Goal: Task Accomplishment & Management: Manage account settings

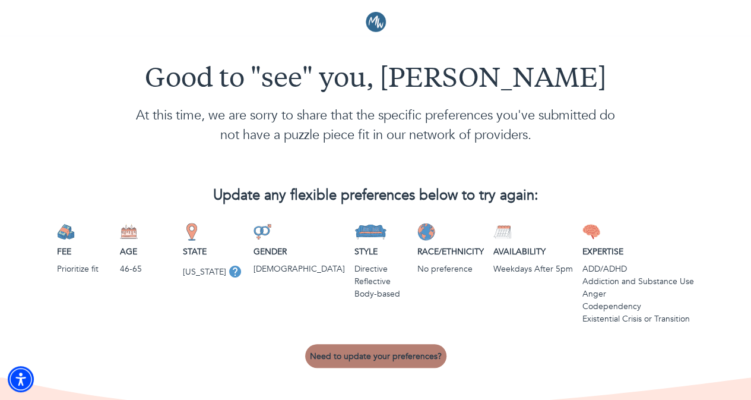
click at [383, 349] on button "Need to update your preferences?" at bounding box center [375, 356] width 141 height 24
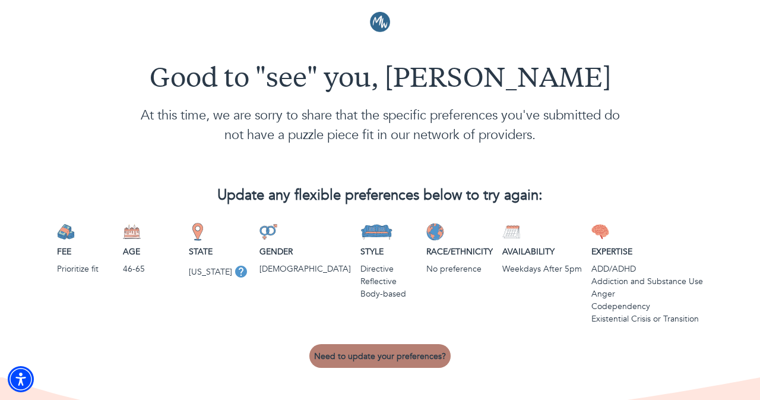
select select "3"
select select "2"
select select "1"
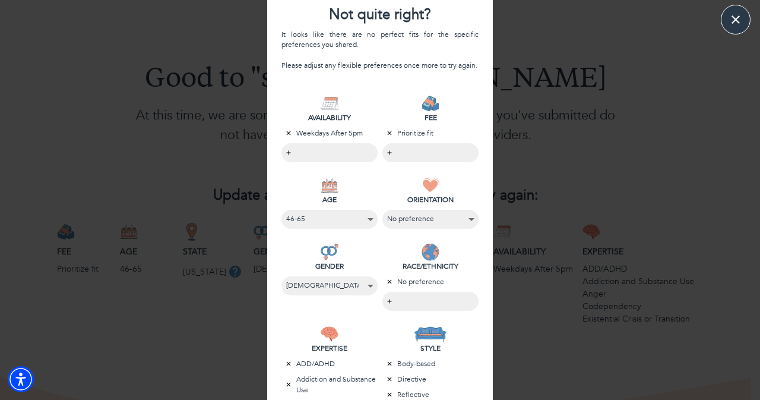
scroll to position [112, 0]
click at [363, 218] on select "No preference [PHONE_NUMBER] 66-85" at bounding box center [329, 220] width 87 height 16
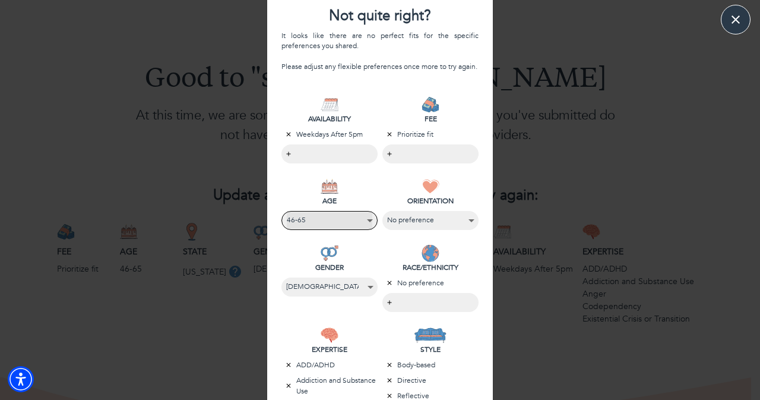
select select "6"
click at [287, 212] on select "No preference [PHONE_NUMBER] 66-85" at bounding box center [329, 220] width 85 height 16
click at [285, 366] on icon "button" at bounding box center [288, 364] width 7 height 7
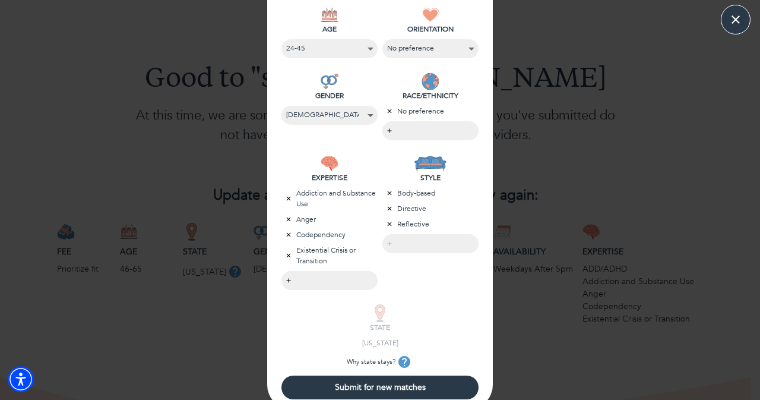
scroll to position [284, 0]
click at [285, 218] on icon "button" at bounding box center [288, 218] width 7 height 7
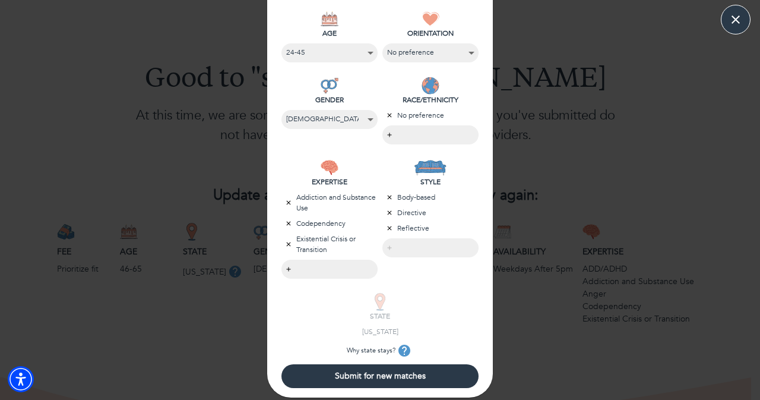
scroll to position [278, 0]
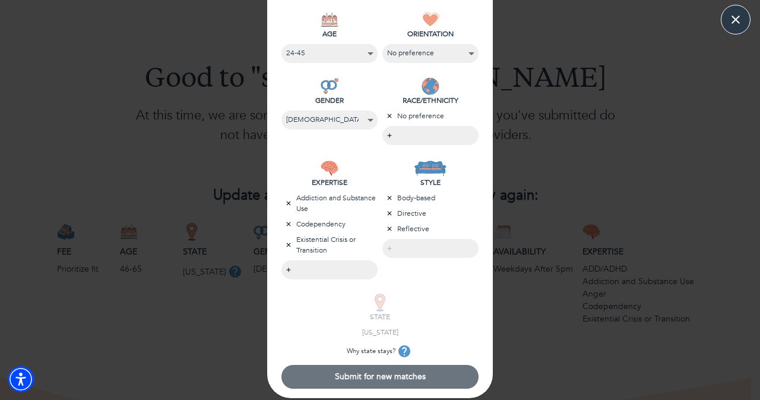
click at [326, 375] on span "Submit for new matches" at bounding box center [380, 375] width 188 height 11
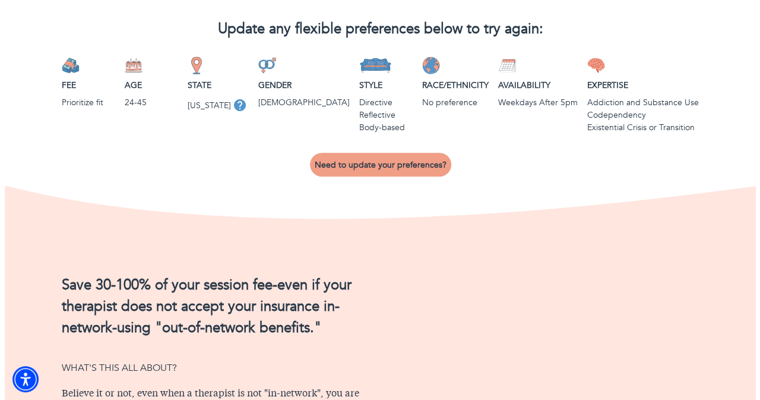
scroll to position [0, 0]
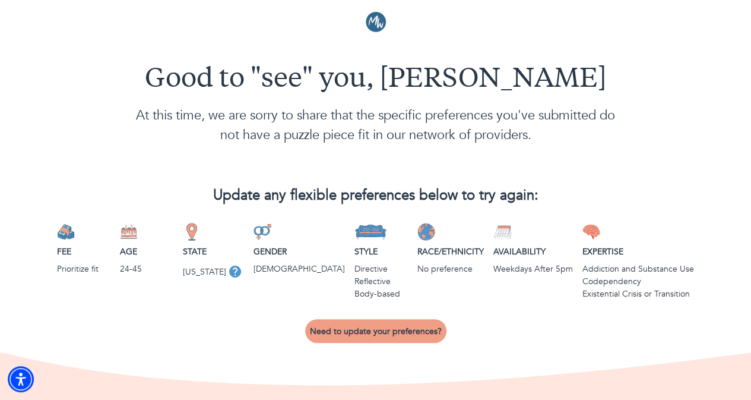
click at [405, 335] on span "Need to update your preferences?" at bounding box center [376, 330] width 132 height 11
select select "6"
select select "2"
select select "1"
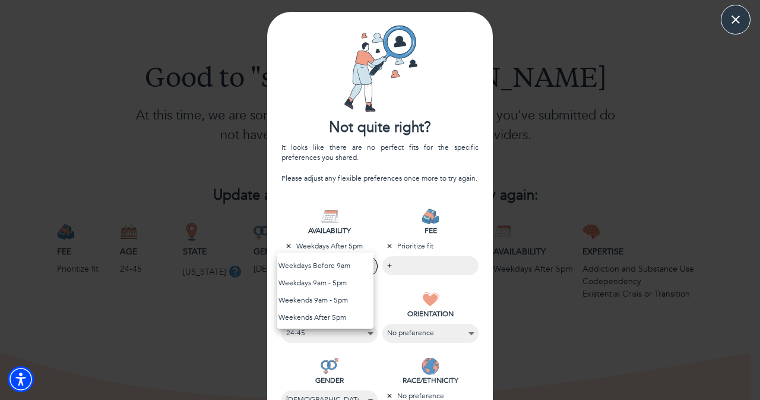
click at [310, 264] on body "Good to "see" you, [PERSON_NAME] At this time, we are sorry to share that the s…" at bounding box center [380, 200] width 760 height 400
click at [313, 284] on li "Weekdays 9am - 5pm" at bounding box center [325, 282] width 96 height 17
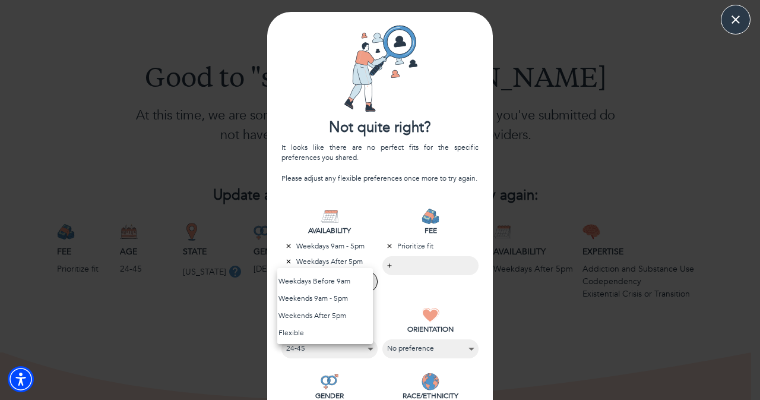
click at [363, 194] on div at bounding box center [380, 200] width 760 height 400
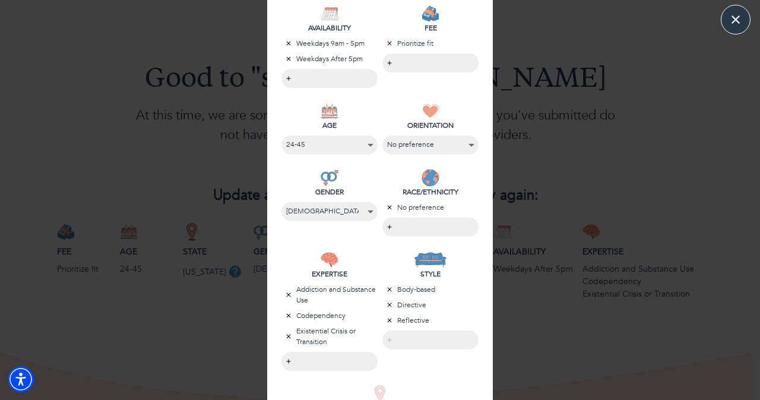
scroll to position [208, 0]
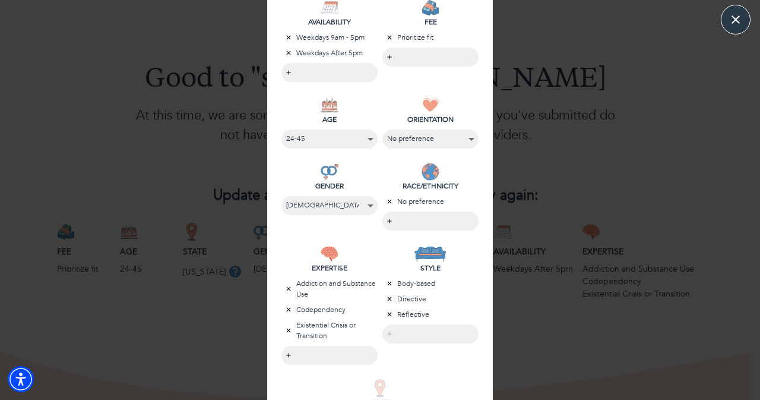
click at [388, 281] on icon "button" at bounding box center [390, 283] width 4 height 4
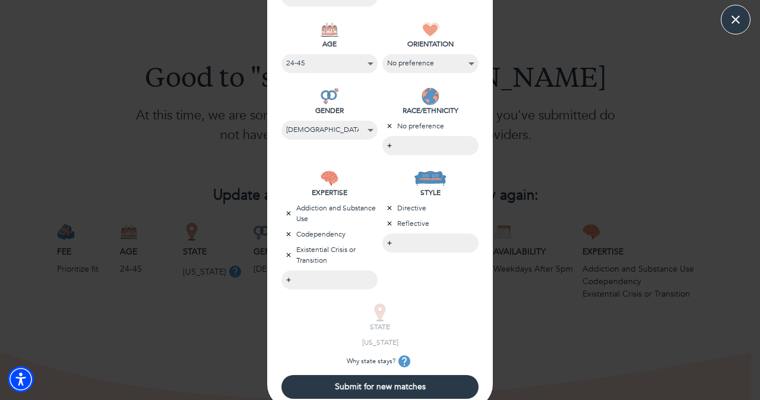
scroll to position [294, 0]
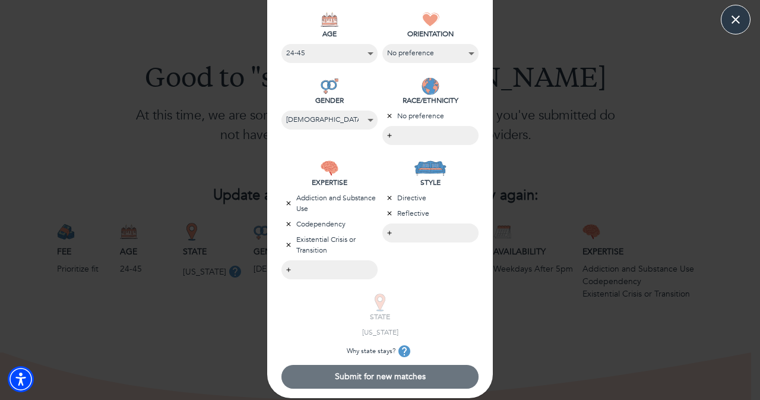
click at [433, 380] on span "Submit for new matches" at bounding box center [380, 375] width 188 height 11
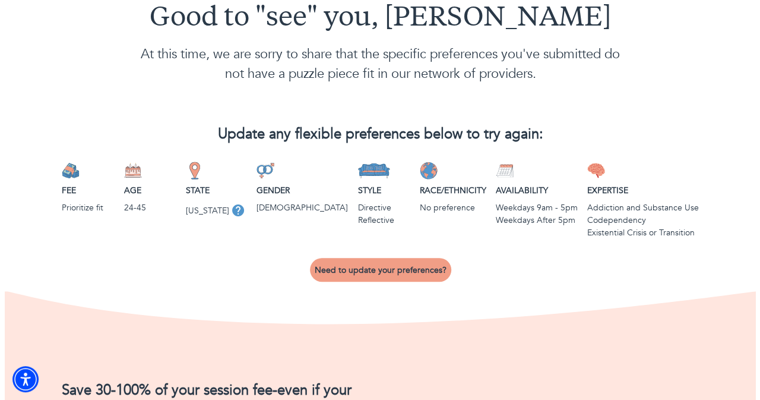
scroll to position [53, 0]
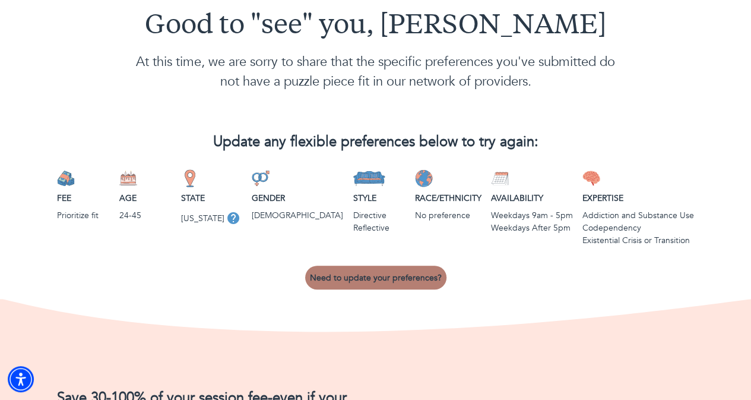
click at [378, 277] on span "Need to update your preferences?" at bounding box center [376, 277] width 132 height 11
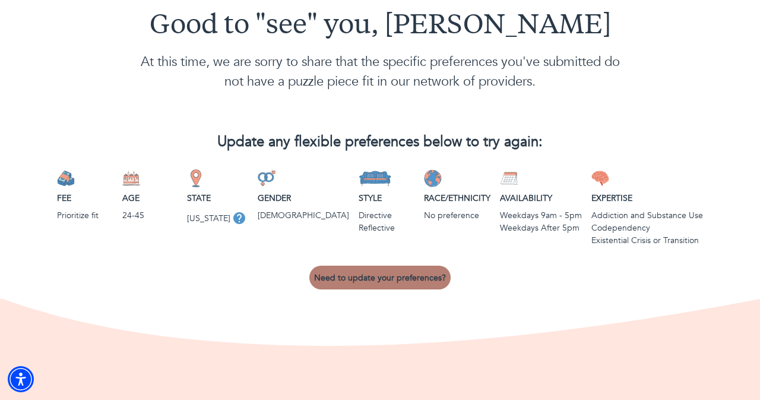
select select "6"
select select "2"
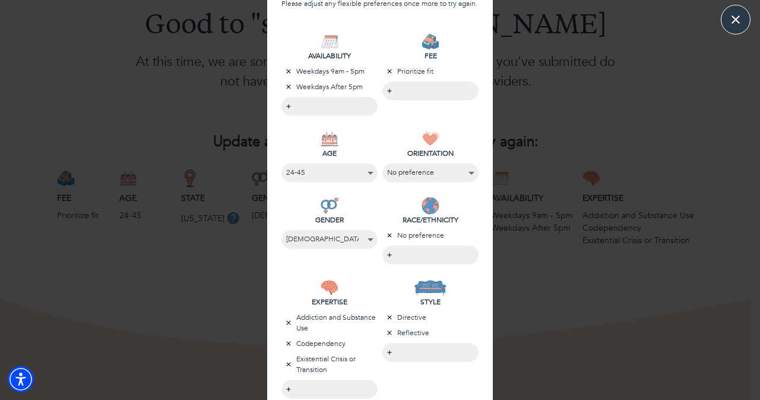
scroll to position [180, 0]
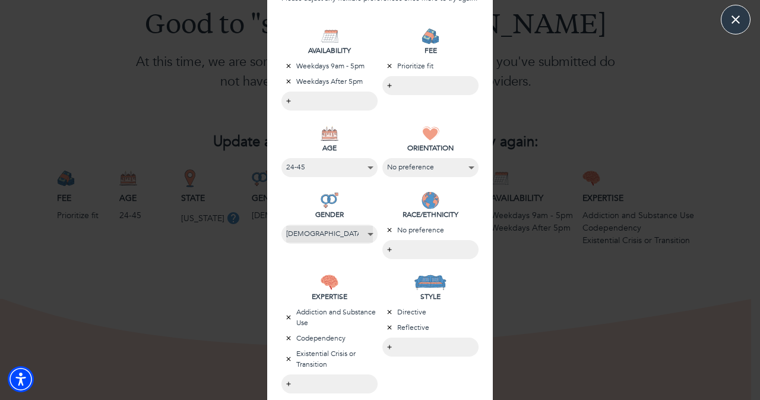
click at [355, 236] on select "No preference [DEMOGRAPHIC_DATA] [DEMOGRAPHIC_DATA] [DEMOGRAPHIC_DATA]" at bounding box center [329, 234] width 87 height 16
select select "4"
click at [287, 226] on select "No preference [DEMOGRAPHIC_DATA] [DEMOGRAPHIC_DATA] [DEMOGRAPHIC_DATA]" at bounding box center [329, 234] width 85 height 16
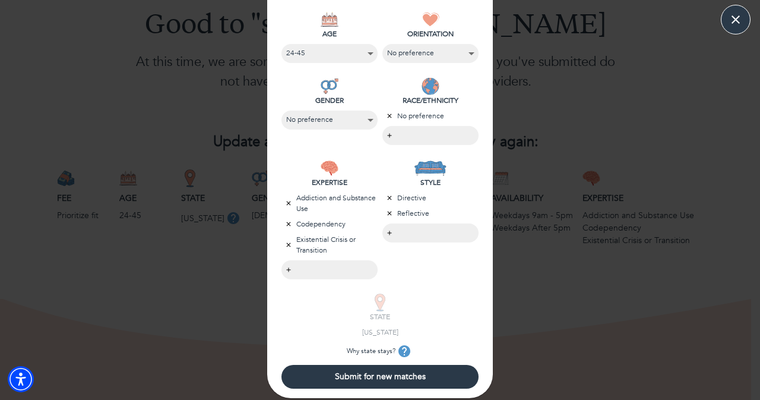
click at [382, 375] on span "Submit for new matches" at bounding box center [380, 375] width 188 height 11
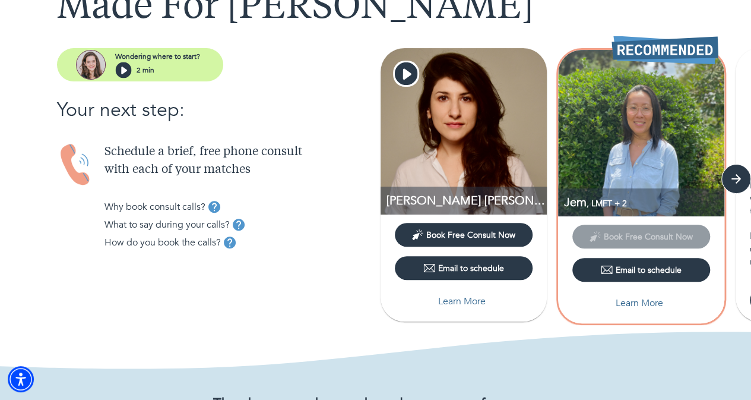
scroll to position [118, 0]
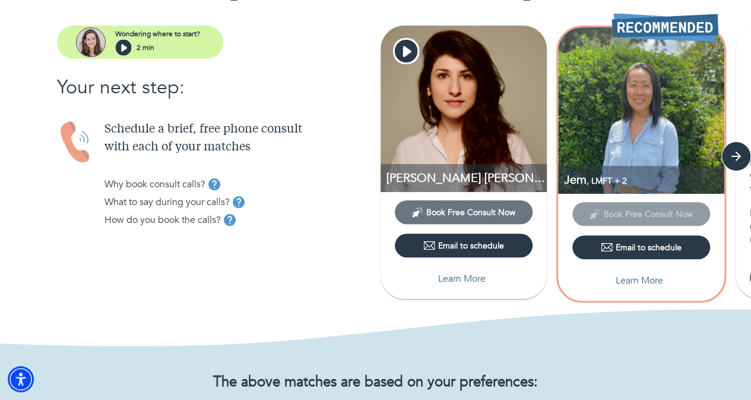
click at [476, 210] on span "Book Free Consult Now" at bounding box center [470, 212] width 89 height 11
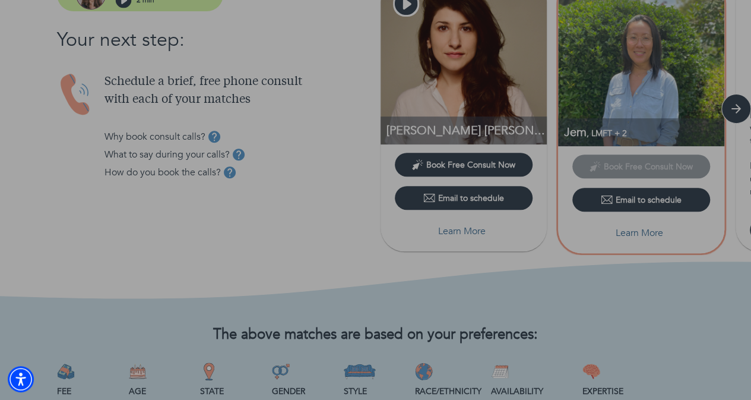
scroll to position [189, 0]
